Goal: Transaction & Acquisition: Purchase product/service

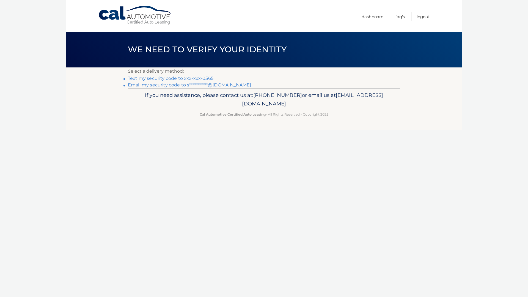
click at [155, 78] on link "Text my security code to xxx-xxx-0565" at bounding box center [171, 78] width 86 height 5
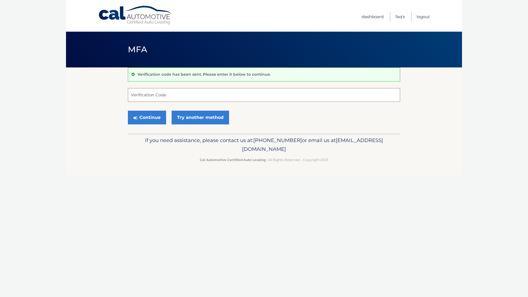
click at [162, 92] on input "Verification Code" at bounding box center [264, 95] width 272 height 14
type input "726876"
drag, startPoint x: 154, startPoint y: 107, endPoint x: 152, endPoint y: 117, distance: 10.6
click at [154, 107] on form "726876 Verification Code Continue Try another method" at bounding box center [264, 107] width 272 height 39
click at [151, 121] on button "Continue" at bounding box center [147, 118] width 38 height 14
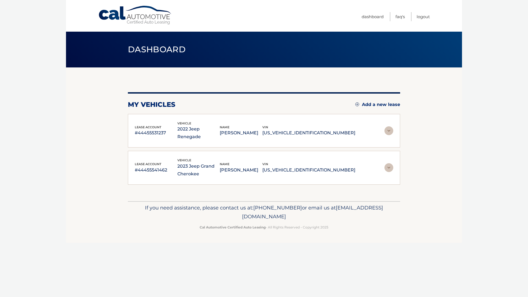
click at [383, 160] on div "lease account #44455541462 vehicle 2023 Jeep Grand Cherokee name SCOTT SCHUKRAF…" at bounding box center [264, 168] width 259 height 20
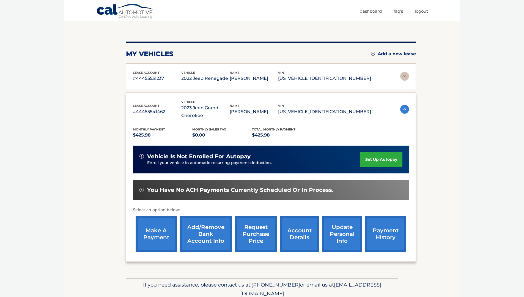
scroll to position [55, 0]
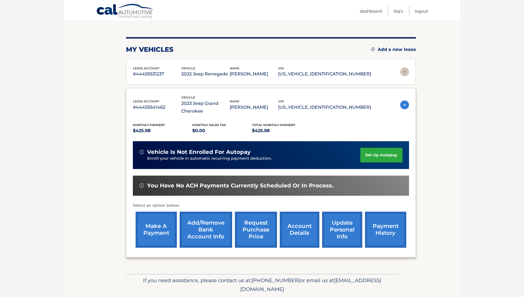
click at [403, 104] on img at bounding box center [404, 104] width 9 height 9
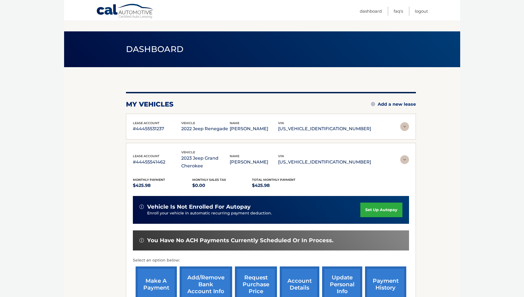
scroll to position [0, 0]
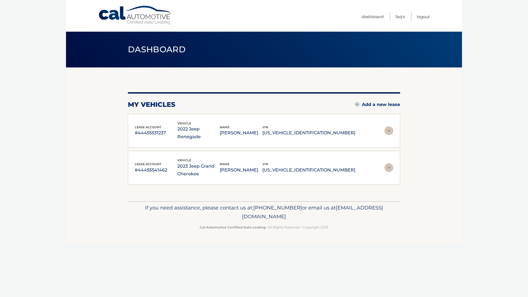
click at [391, 127] on img at bounding box center [389, 130] width 9 height 9
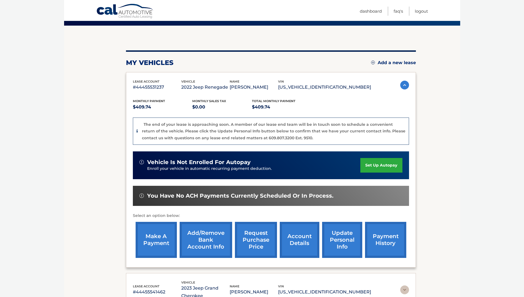
scroll to position [55, 0]
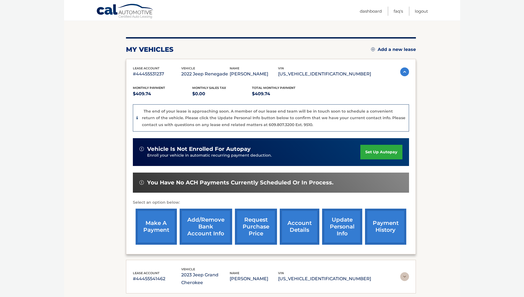
click at [162, 222] on link "make a payment" at bounding box center [156, 227] width 41 height 36
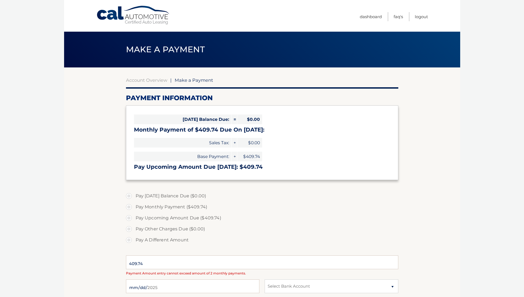
select select "ZDI4YzMyOTItMTVkOS00MmNiLTgyYzctODE0ODhiOWY2MWNk"
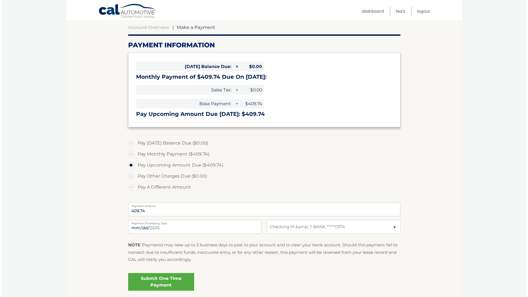
scroll to position [55, 0]
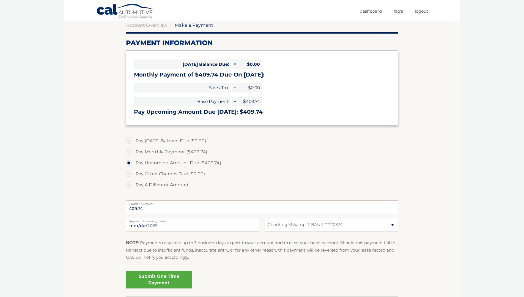
click at [162, 278] on link "Submit One Time Payment" at bounding box center [159, 280] width 66 height 18
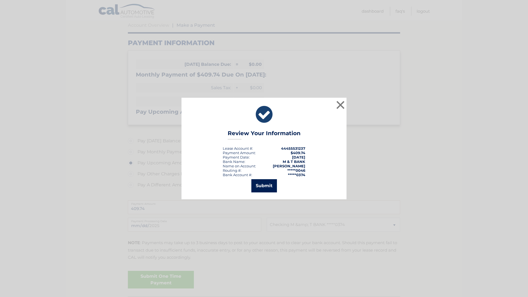
click at [260, 183] on button "Submit" at bounding box center [265, 185] width 26 height 13
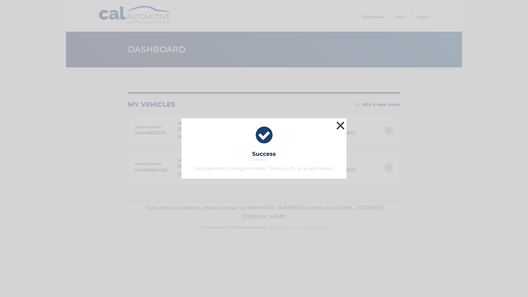
click at [339, 128] on button "×" at bounding box center [340, 125] width 11 height 11
